Goal: Information Seeking & Learning: Understand process/instructions

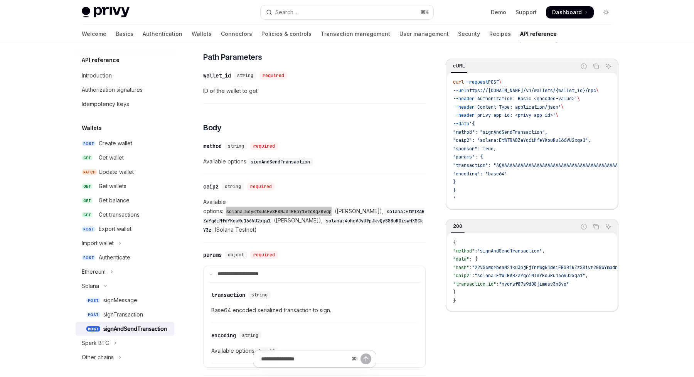
scroll to position [119, 0]
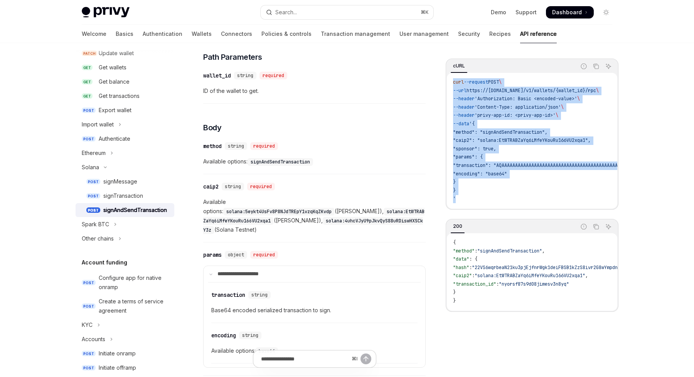
drag, startPoint x: 462, startPoint y: 198, endPoint x: 454, endPoint y: 83, distance: 115.6
copy code "curl --request POST \ --url https://[DOMAIN_NAME]/v1/wallets/{wallet_id}/rpc \ …"
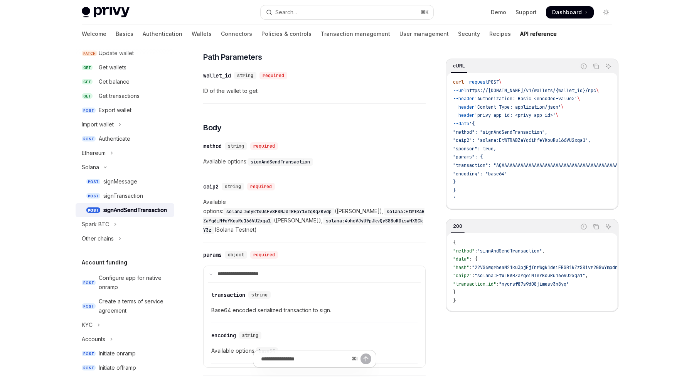
click at [571, 91] on span "https://[DOMAIN_NAME]/v1/wallets/{wallet_id}/rpc" at bounding box center [532, 91] width 130 height 6
copy span "wallet_id"
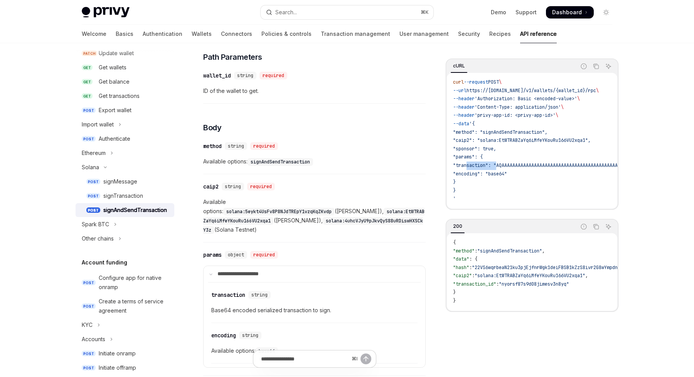
copy span "transaction"
click at [555, 100] on span "'Authorization: Basic <encoded-value>'" at bounding box center [526, 99] width 103 height 6
drag, startPoint x: 555, startPoint y: 100, endPoint x: 575, endPoint y: 99, distance: 20.5
click at [575, 99] on span "'Authorization: Basic <encoded-value>'" at bounding box center [526, 99] width 103 height 6
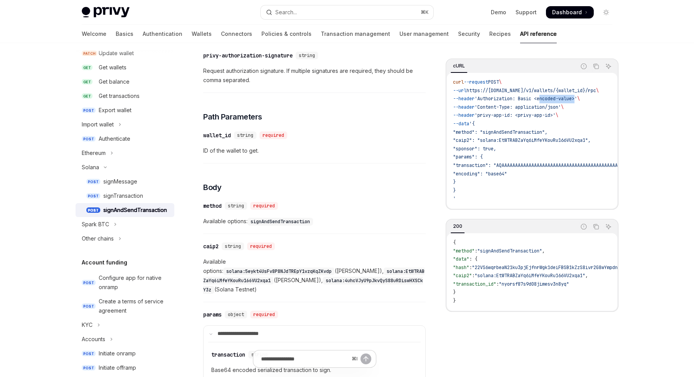
scroll to position [157, 0]
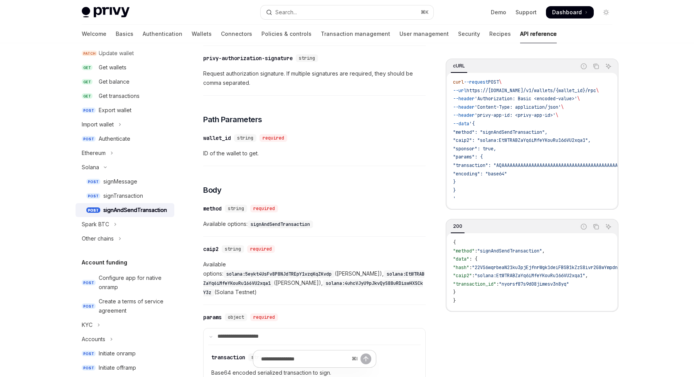
click at [500, 100] on span "'Authorization: Basic <encoded-value>'" at bounding box center [526, 99] width 103 height 6
drag, startPoint x: 500, startPoint y: 100, endPoint x: 584, endPoint y: 100, distance: 83.3
click at [578, 99] on span "'Authorization: Basic <encoded-value>'" at bounding box center [526, 99] width 103 height 6
copy span "Authorization: Basic <encoded-value>"
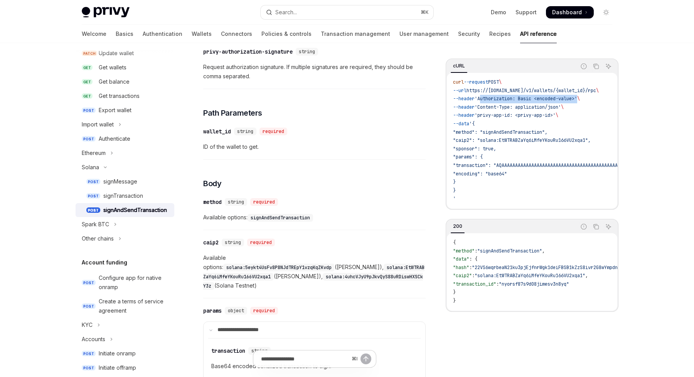
scroll to position [136, 0]
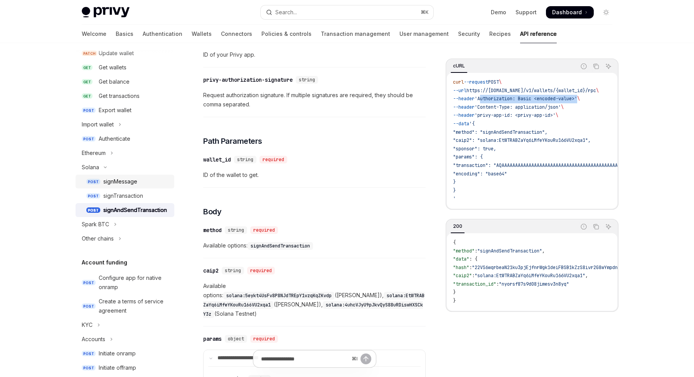
click at [134, 184] on div "signMessage" at bounding box center [120, 181] width 34 height 9
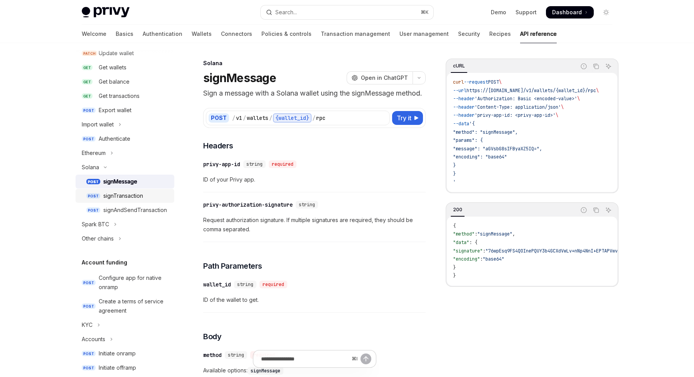
click at [120, 196] on div "signTransaction" at bounding box center [123, 195] width 40 height 9
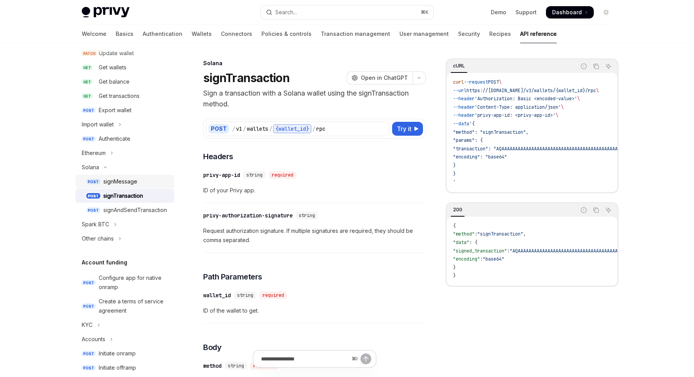
click at [119, 186] on link "POST signMessage" at bounding box center [125, 182] width 99 height 14
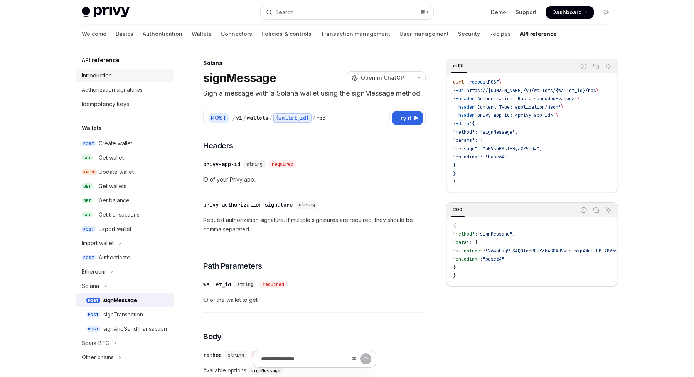
click at [89, 76] on div "Introduction" at bounding box center [97, 75] width 30 height 9
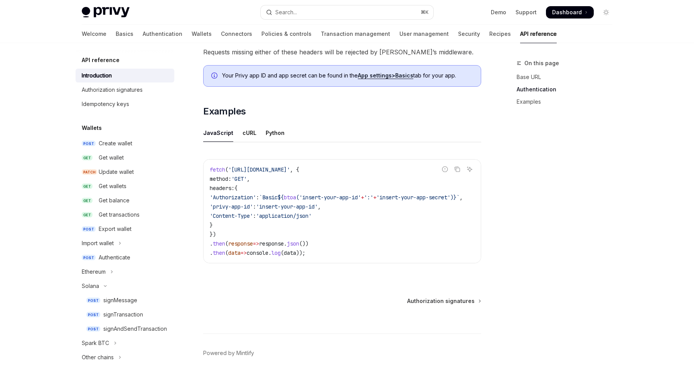
scroll to position [427, 0]
click at [278, 196] on span "`Basic" at bounding box center [268, 196] width 19 height 7
drag, startPoint x: 283, startPoint y: 196, endPoint x: 458, endPoint y: 196, distance: 174.8
click at [458, 196] on span "'Authorization' : `Basic ${ btoa ( 'insert-your-app-id' + ':' + 'insert-your-ap…" at bounding box center [335, 196] width 253 height 7
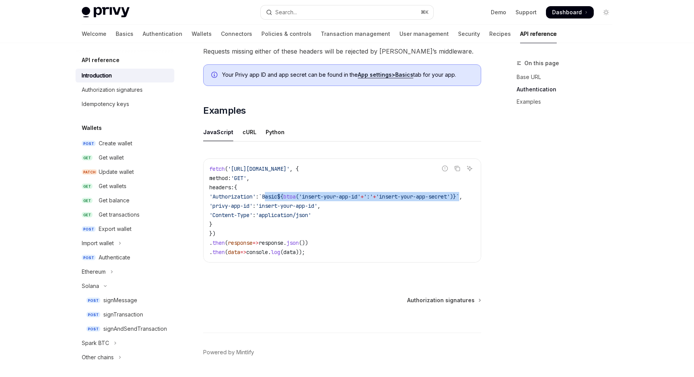
copy span "Basic ${ btoa ( 'insert-your-app-id' + ':' + 'insert-your-app-secret' ) } `"
type textarea "*"
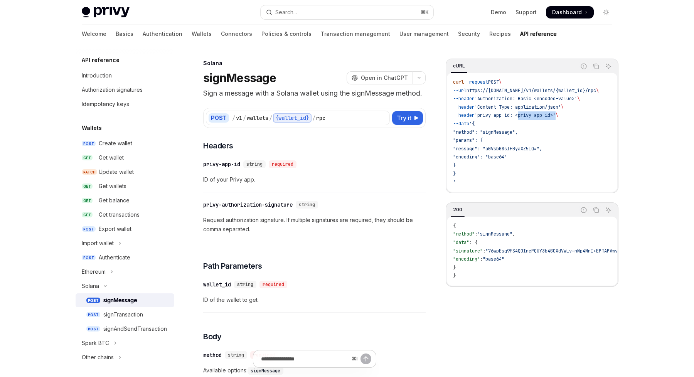
drag, startPoint x: 526, startPoint y: 115, endPoint x: 564, endPoint y: 115, distance: 38.6
click at [556, 115] on span "'privy-app-id: <privy-app-id>'" at bounding box center [515, 115] width 81 height 6
